Goal: Information Seeking & Learning: Learn about a topic

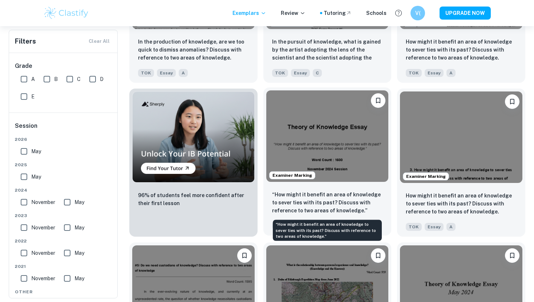
scroll to position [411, 0]
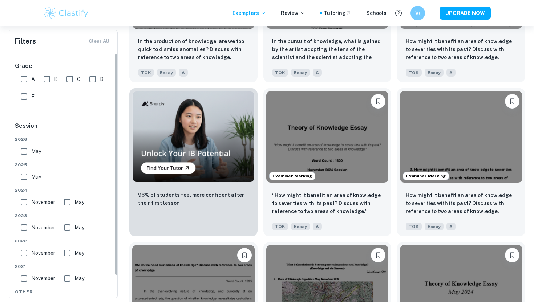
click at [24, 181] on input "May" at bounding box center [24, 177] width 15 height 15
checkbox input "true"
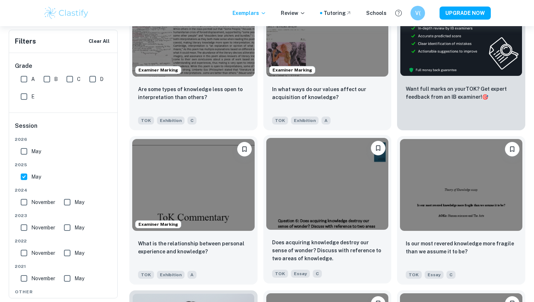
scroll to position [245, 0]
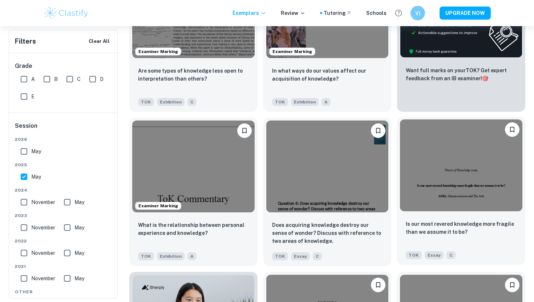
click at [449, 181] on img at bounding box center [461, 165] width 122 height 92
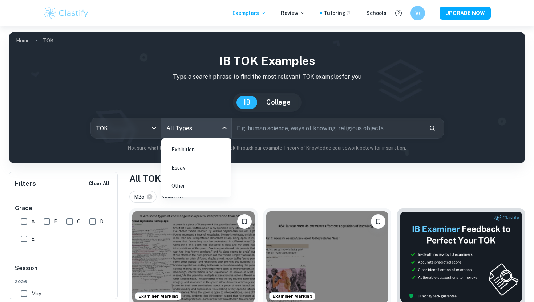
click at [188, 138] on body "We value your privacy We use cookies to enhance your browsing experience, serve…" at bounding box center [267, 177] width 534 height 302
click at [182, 166] on li "Essay" at bounding box center [196, 167] width 64 height 17
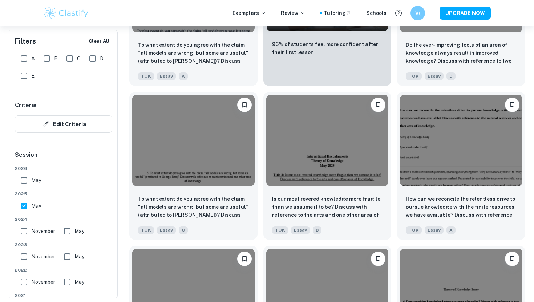
scroll to position [1425, 0]
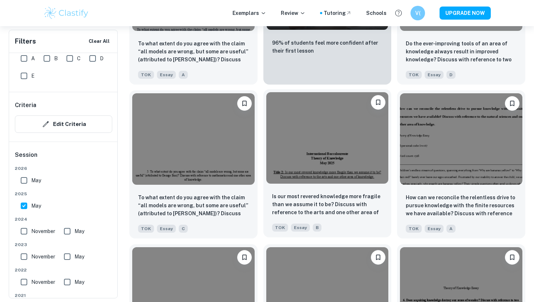
click at [344, 158] on img at bounding box center [327, 138] width 122 height 92
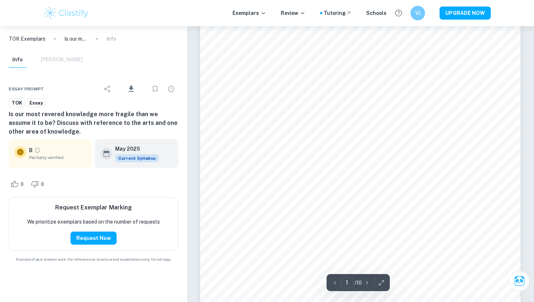
scroll to position [25, 0]
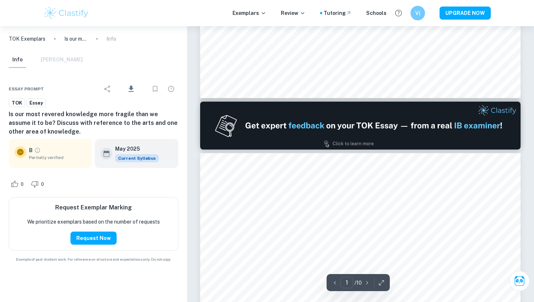
type input "2"
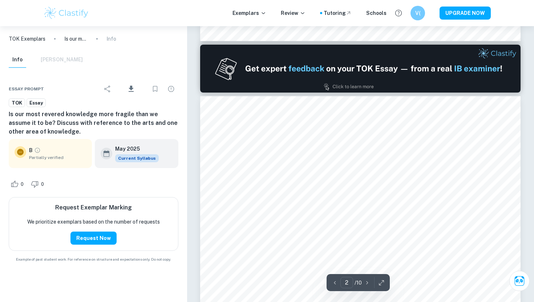
scroll to position [408, 0]
